Goal: Use online tool/utility: Utilize a website feature to perform a specific function

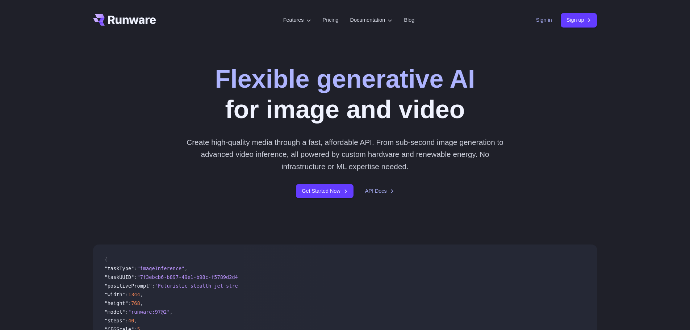
click at [540, 21] on link "Sign in" at bounding box center [544, 20] width 16 height 8
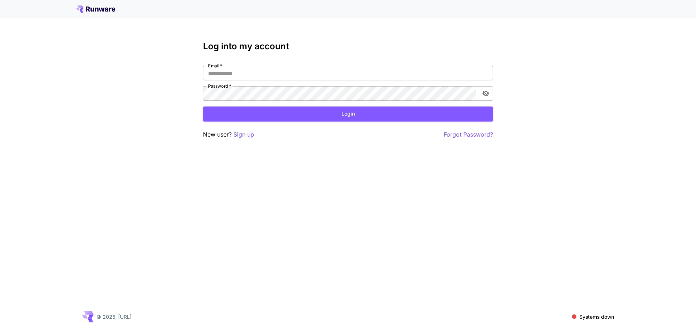
click at [406, 61] on div "Log into my account Email   * Email   * Password   * Password   * Login New use…" at bounding box center [348, 90] width 290 height 98
click at [420, 261] on div "Log into my account Email   * Email   * Password   * Password   * Login New use…" at bounding box center [348, 165] width 696 height 330
click at [271, 74] on input "Email   *" at bounding box center [348, 73] width 290 height 14
type input "**********"
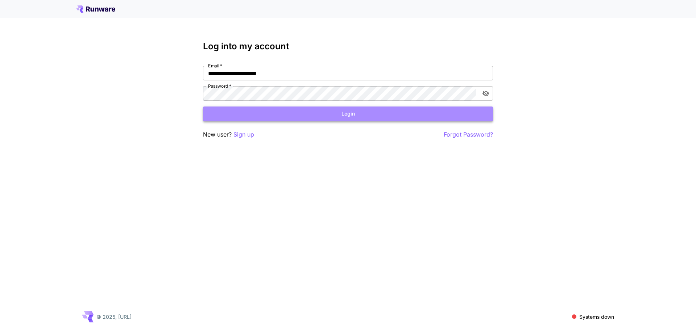
click at [263, 117] on button "Login" at bounding box center [348, 114] width 290 height 15
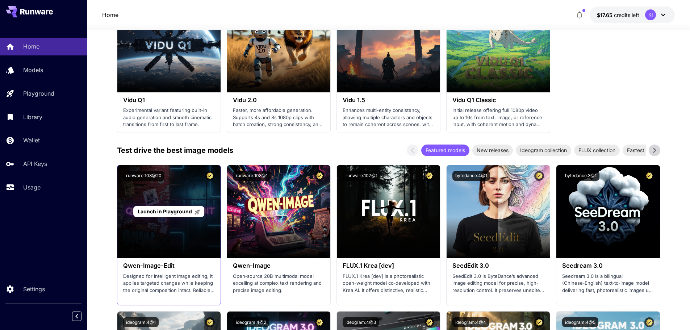
scroll to position [649, 0]
click at [179, 239] on div "Launch in Playground" at bounding box center [168, 211] width 103 height 93
click at [174, 211] on span "Launch in Playground" at bounding box center [165, 211] width 54 height 6
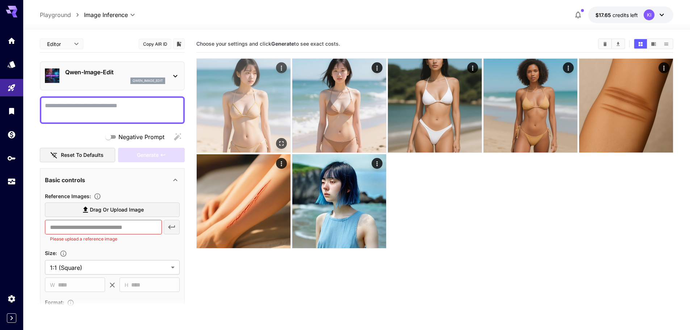
click at [239, 103] on img at bounding box center [244, 106] width 94 height 94
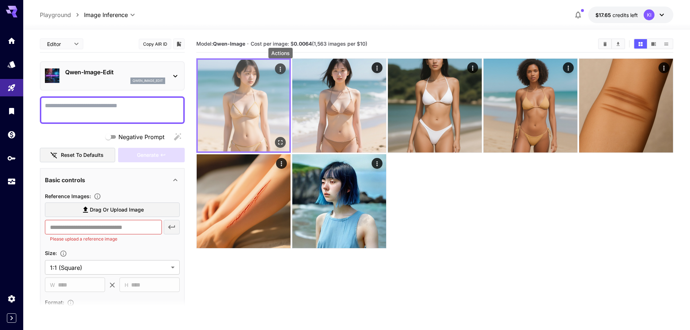
click at [278, 68] on icon "Actions" at bounding box center [280, 69] width 7 height 7
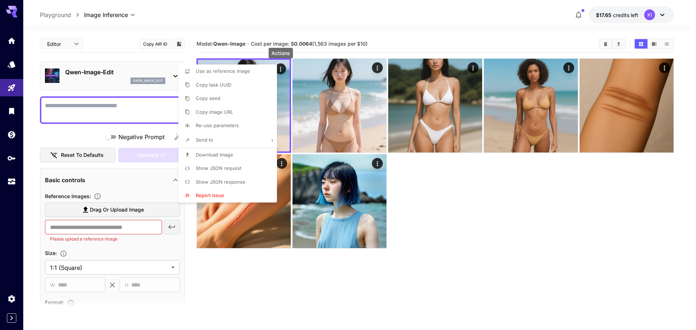
click at [241, 141] on li "Send to" at bounding box center [229, 140] width 103 height 15
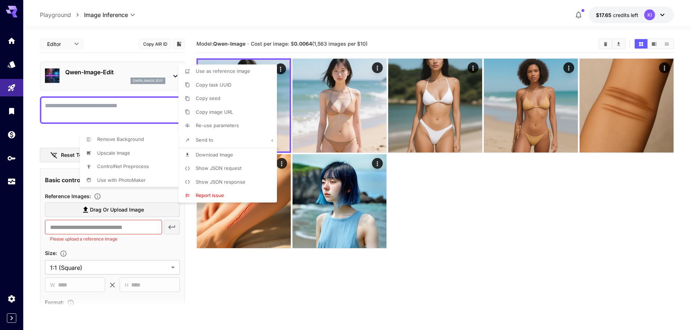
click at [452, 225] on div at bounding box center [348, 165] width 696 height 330
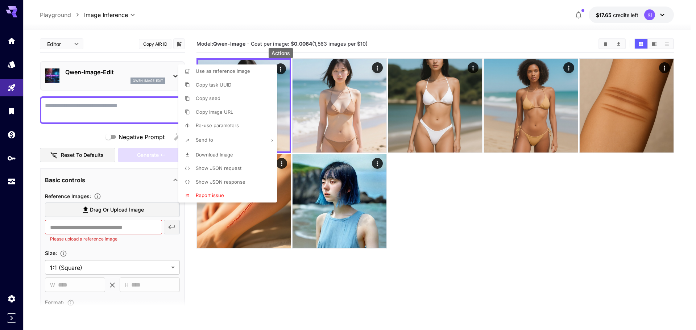
click at [117, 106] on div at bounding box center [348, 165] width 696 height 330
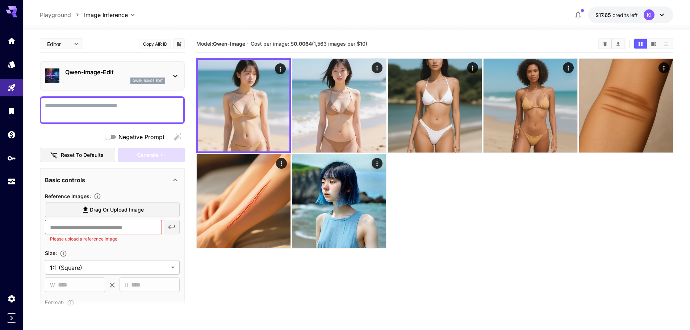
click at [117, 106] on textarea "Negative Prompt" at bounding box center [112, 109] width 135 height 17
paste textarea "**********"
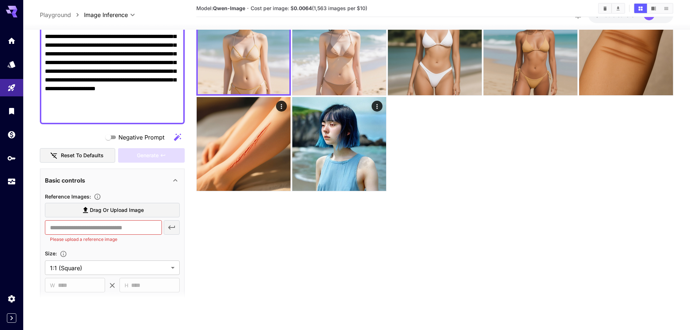
scroll to position [135, 0]
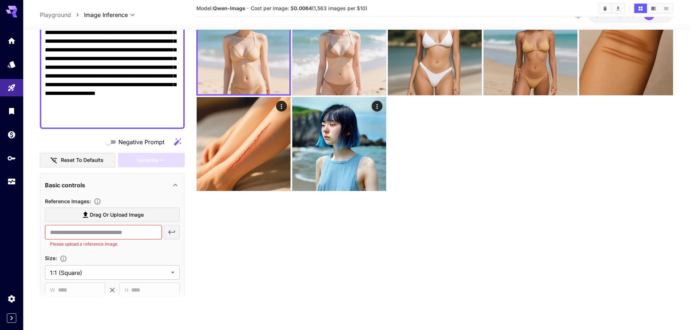
type textarea "**********"
click at [112, 202] on div "Reference Images :" at bounding box center [112, 200] width 135 height 9
click at [90, 136] on div "Negative Prompt" at bounding box center [112, 141] width 145 height 14
